Goal: Find specific page/section: Find specific page/section

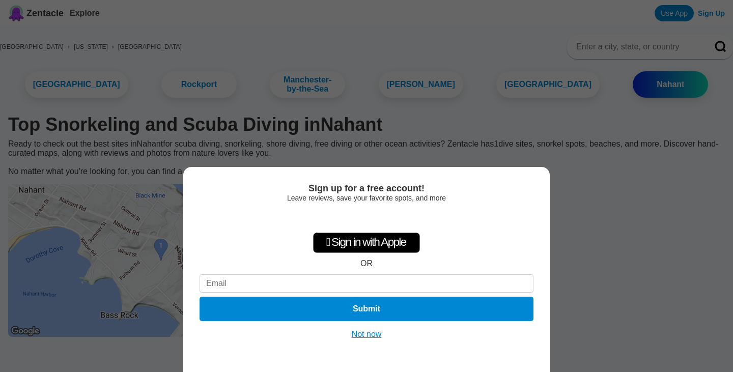
click at [363, 336] on button "Not now" at bounding box center [367, 335] width 36 height 10
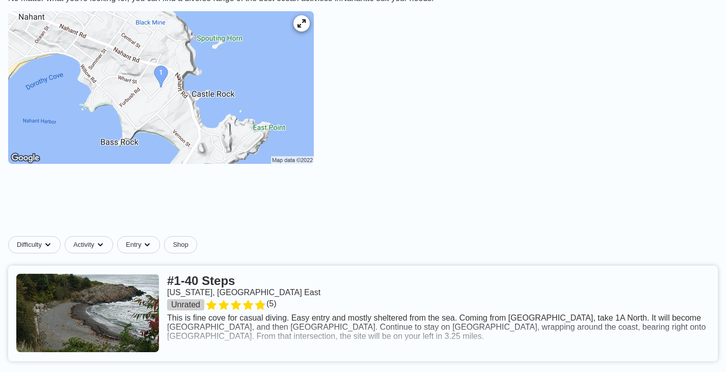
scroll to position [175, 0]
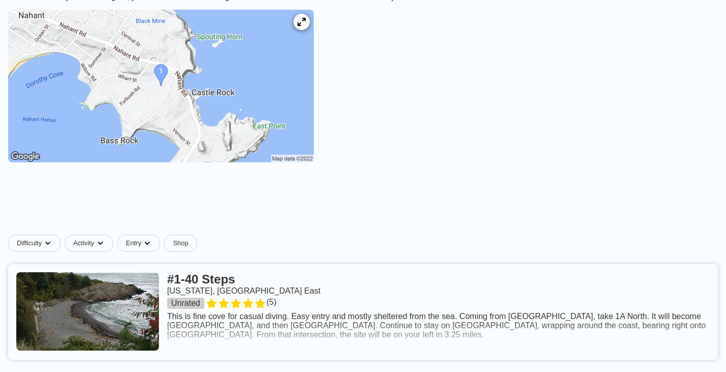
click at [148, 264] on link at bounding box center [363, 312] width 710 height 96
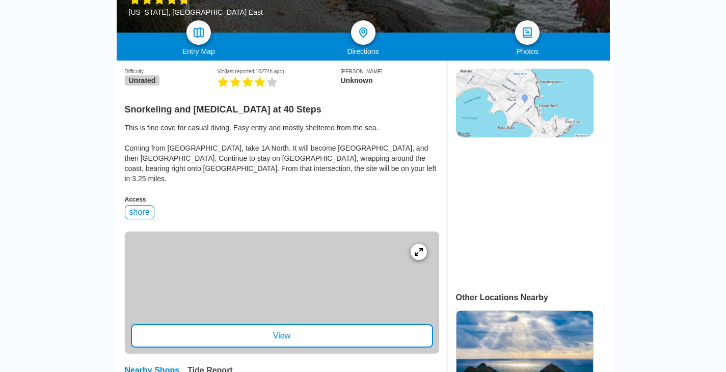
scroll to position [209, 0]
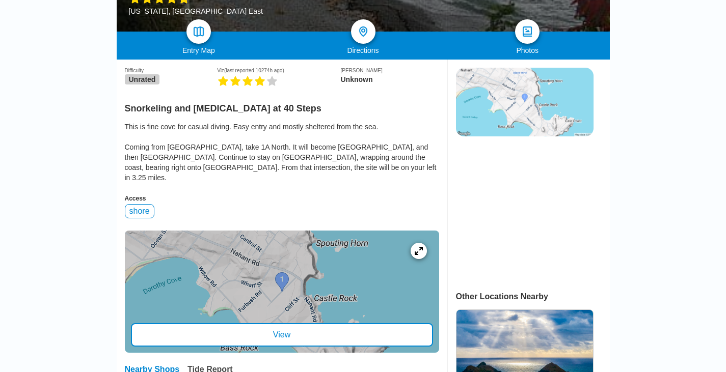
click at [327, 323] on div "View" at bounding box center [282, 334] width 302 height 23
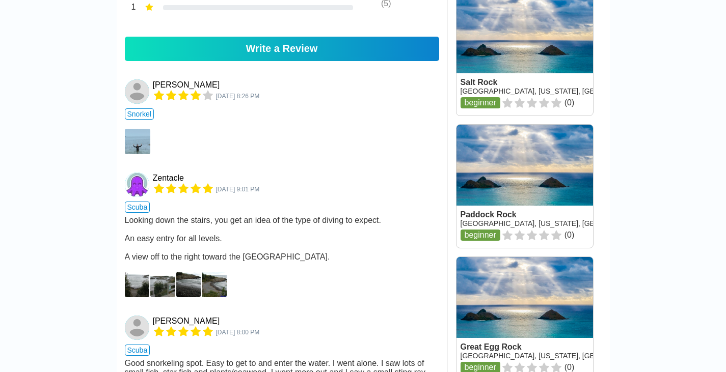
scroll to position [791, 0]
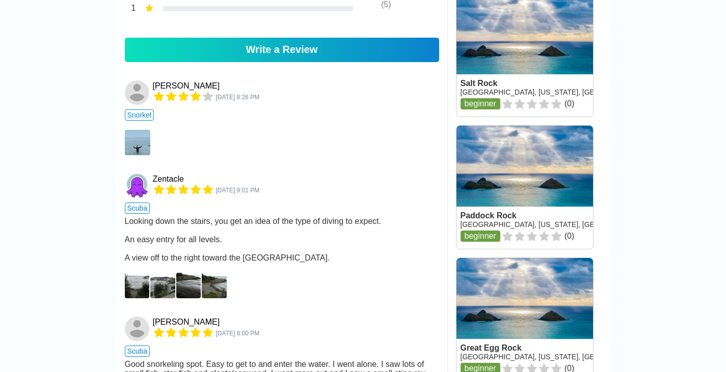
click at [148, 273] on img at bounding box center [137, 285] width 25 height 25
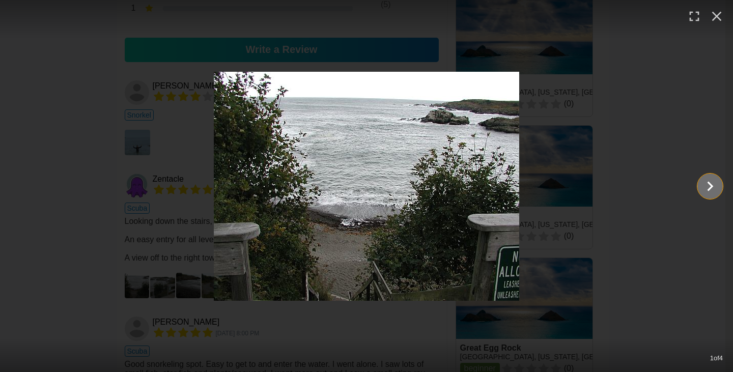
click at [718, 192] on icon "Show slide 2 of 4" at bounding box center [710, 186] width 19 height 24
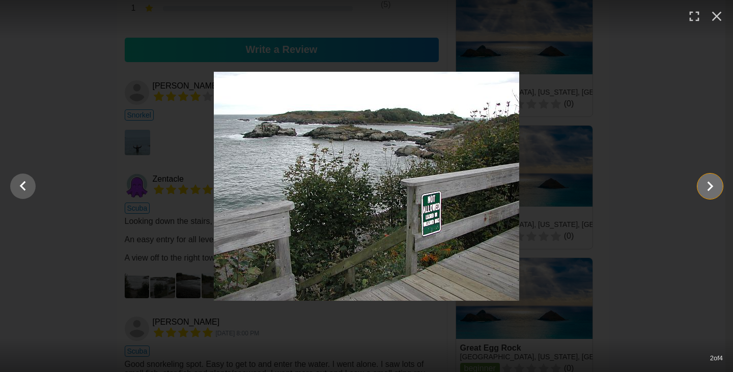
click at [718, 192] on icon "Show slide 3 of 4" at bounding box center [710, 186] width 19 height 24
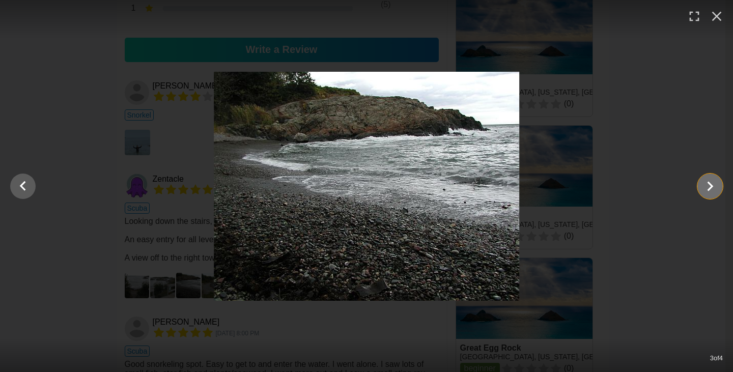
click at [718, 192] on icon "Show slide 4 of 4" at bounding box center [710, 186] width 19 height 24
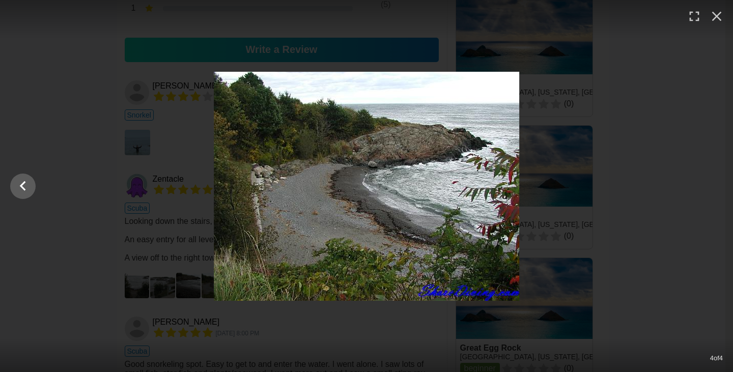
click at [718, 192] on div at bounding box center [366, 186] width 733 height 229
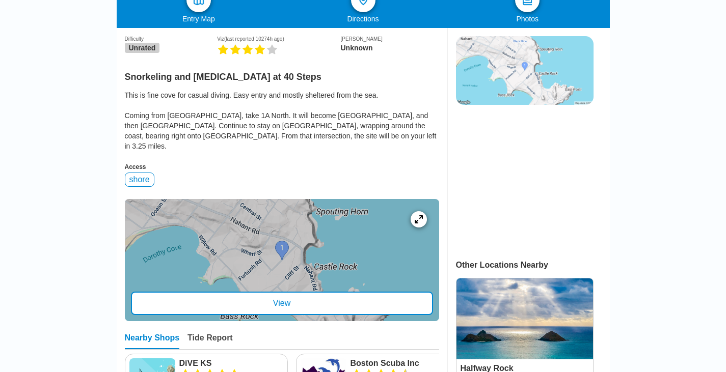
scroll to position [240, 0]
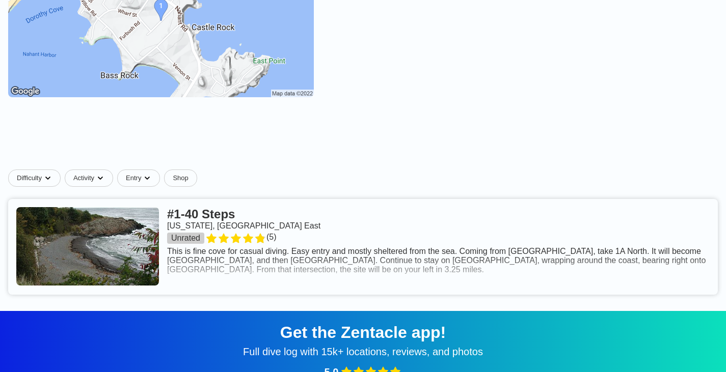
scroll to position [175, 0]
